Goal: Task Accomplishment & Management: Manage account settings

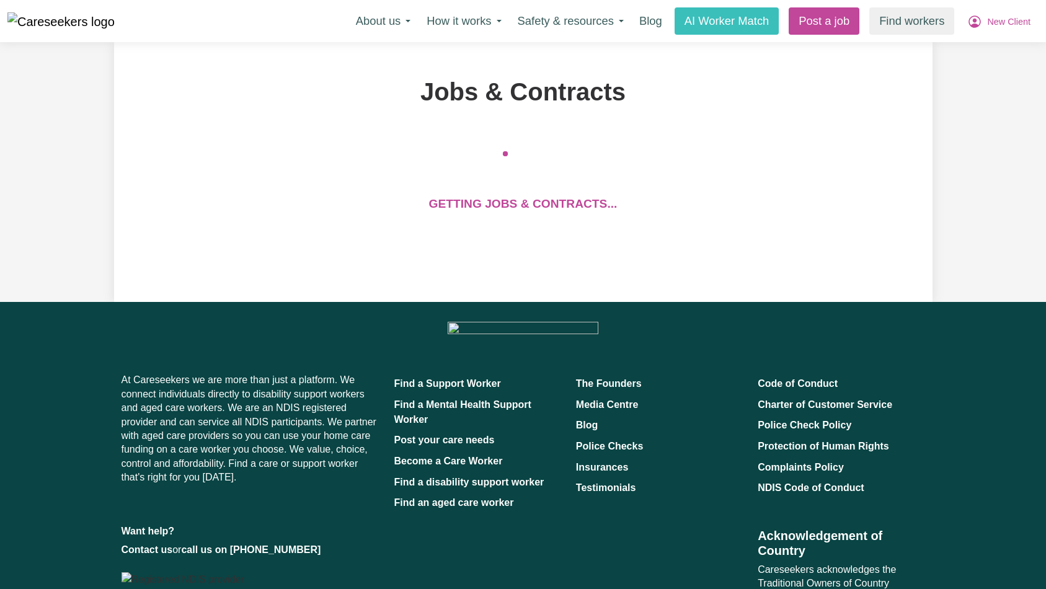
scroll to position [193, 0]
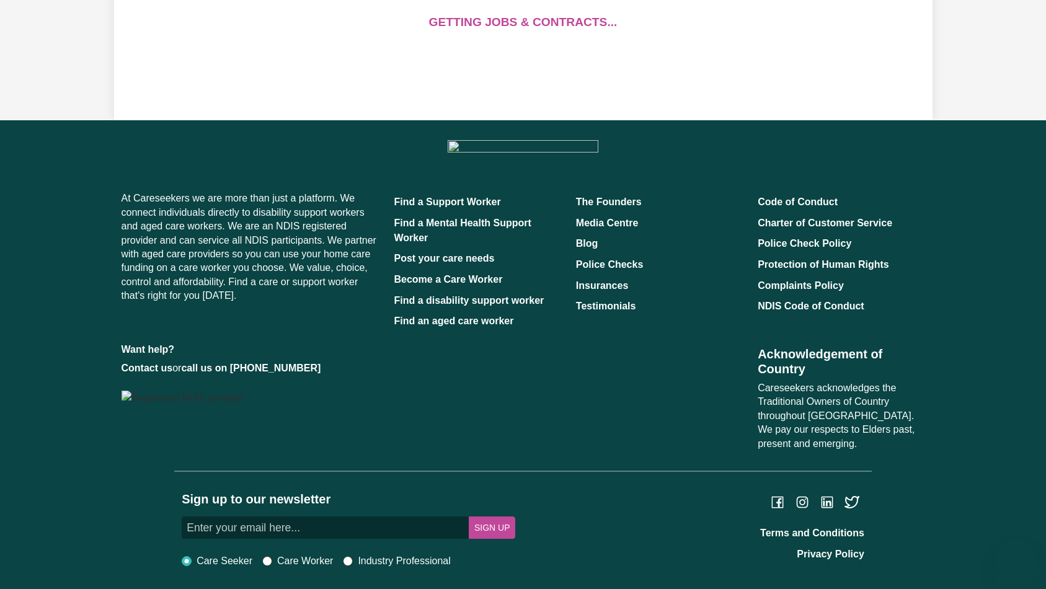
scroll to position [209, 0]
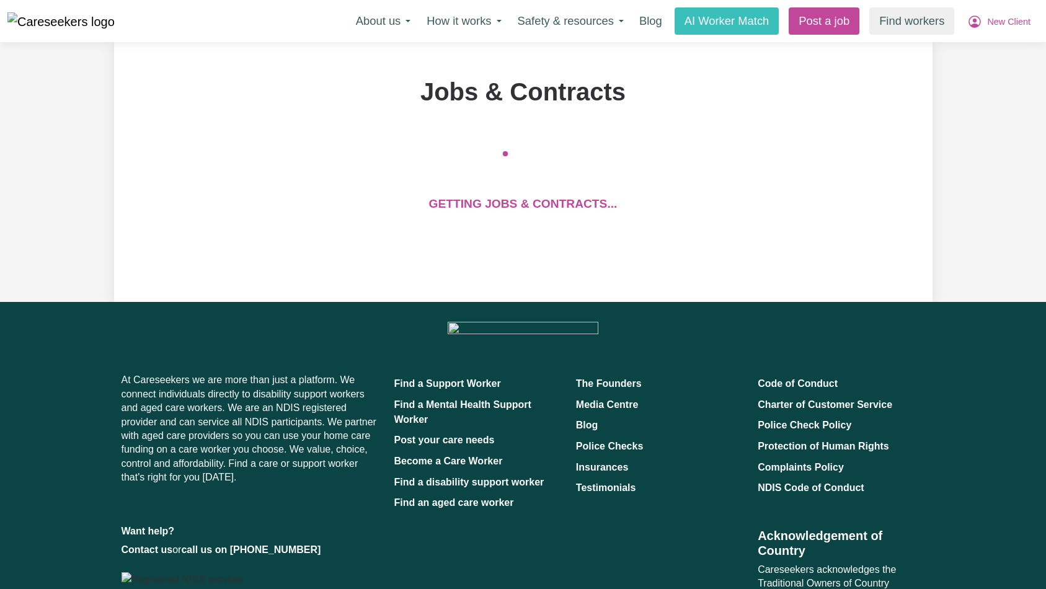
scroll to position [209, 0]
